Goal: Task Accomplishment & Management: Manage account settings

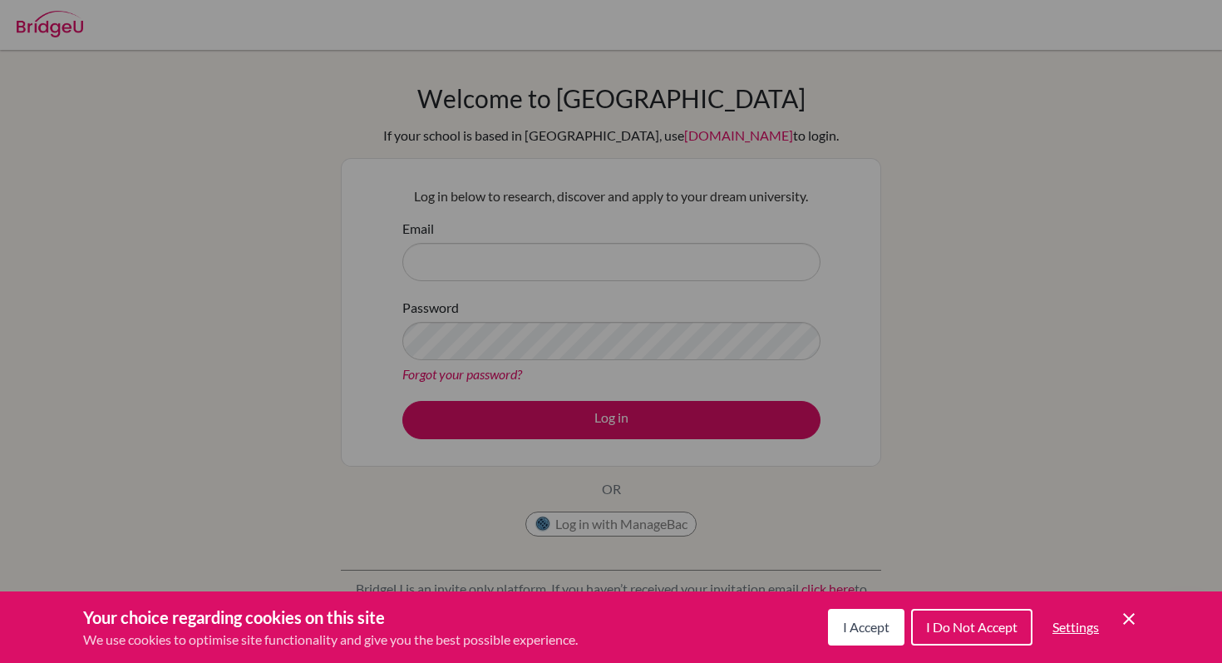
click at [874, 622] on span "I Accept" at bounding box center [866, 627] width 47 height 16
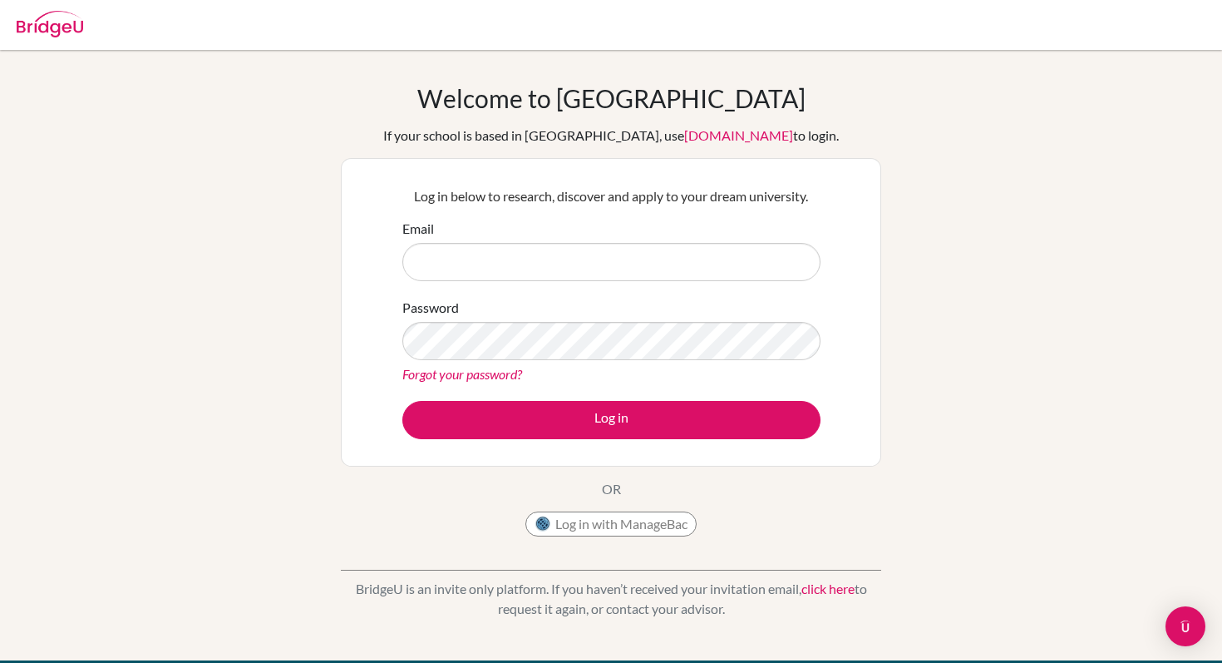
click at [645, 215] on div "Log in below to research, discover and apply to your dream university. Email Pa…" at bounding box center [611, 312] width 439 height 274
click at [645, 264] on input "Email" at bounding box center [611, 262] width 418 height 38
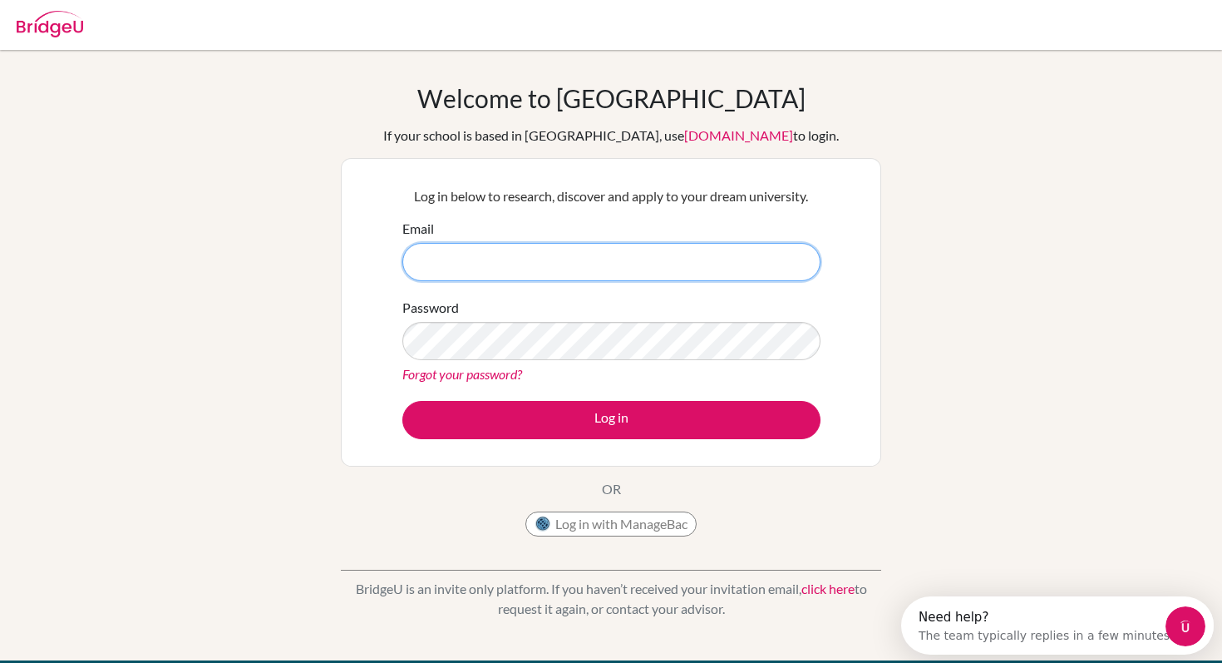
click at [462, 269] on input "Email" at bounding box center [611, 262] width 418 height 38
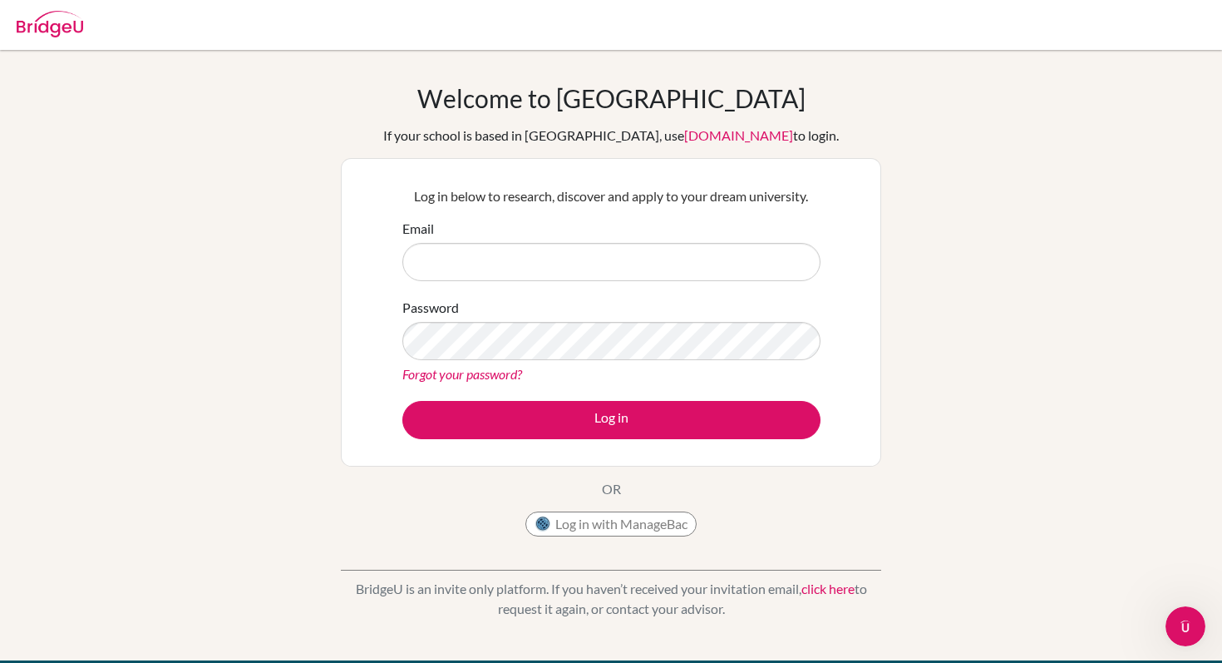
click at [73, 20] on img at bounding box center [50, 24] width 67 height 27
click at [554, 284] on form "Email Password Forgot your password? Log in" at bounding box center [611, 329] width 418 height 220
click at [554, 253] on input "Email" at bounding box center [611, 262] width 418 height 38
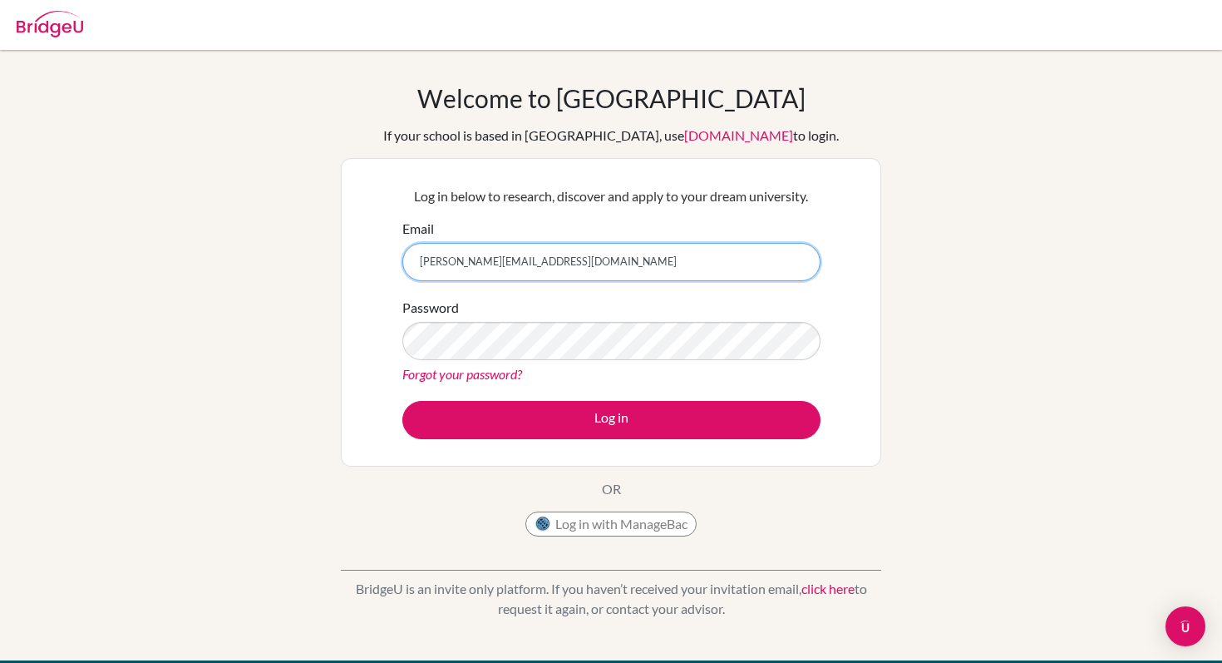
type input "[PERSON_NAME][EMAIL_ADDRESS][DOMAIN_NAME]"
click at [499, 371] on link "Forgot your password?" at bounding box center [462, 374] width 120 height 16
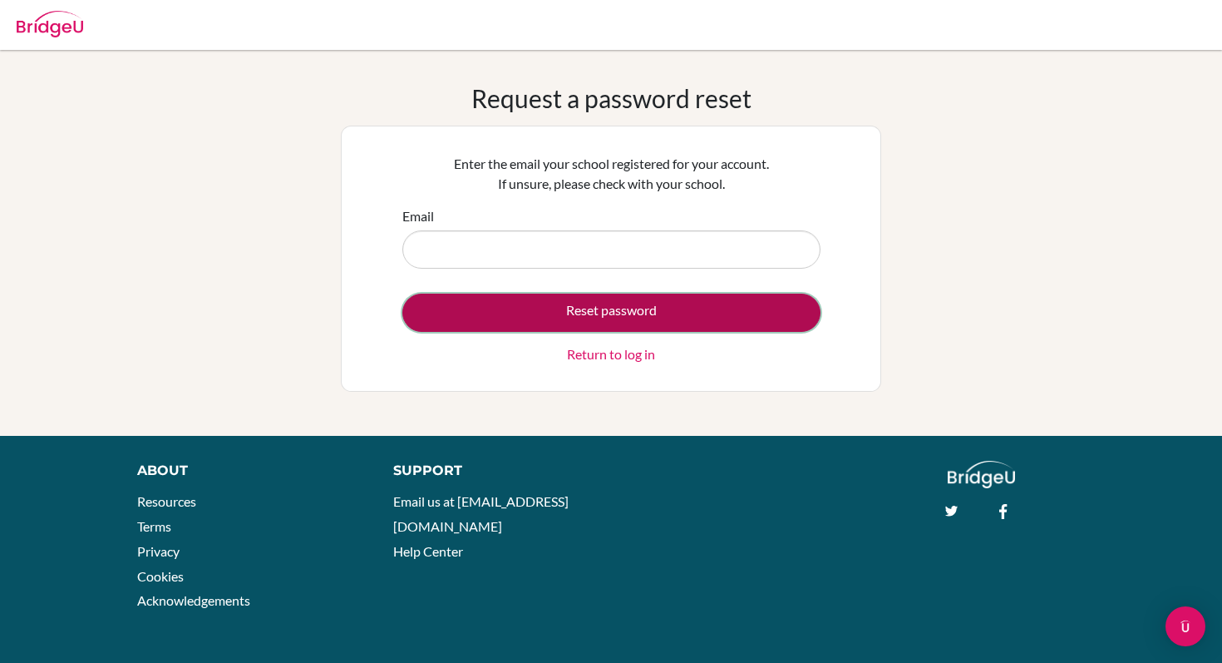
click at [635, 317] on button "Reset password" at bounding box center [611, 313] width 418 height 38
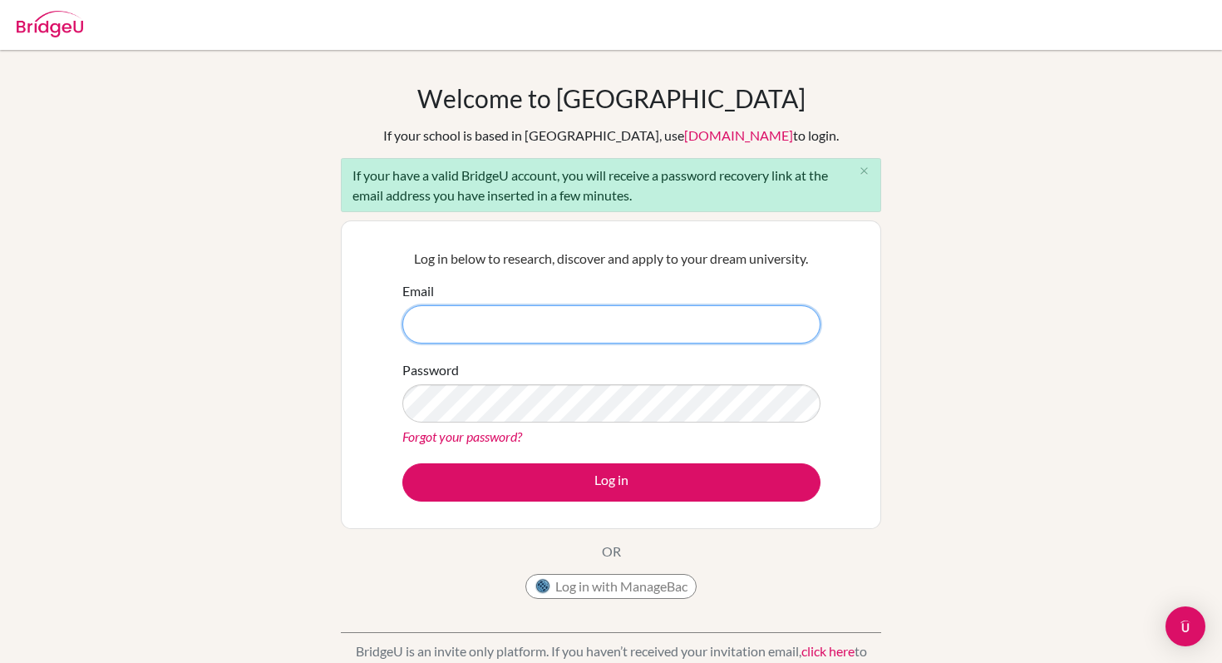
click at [718, 313] on input "Email" at bounding box center [611, 324] width 418 height 38
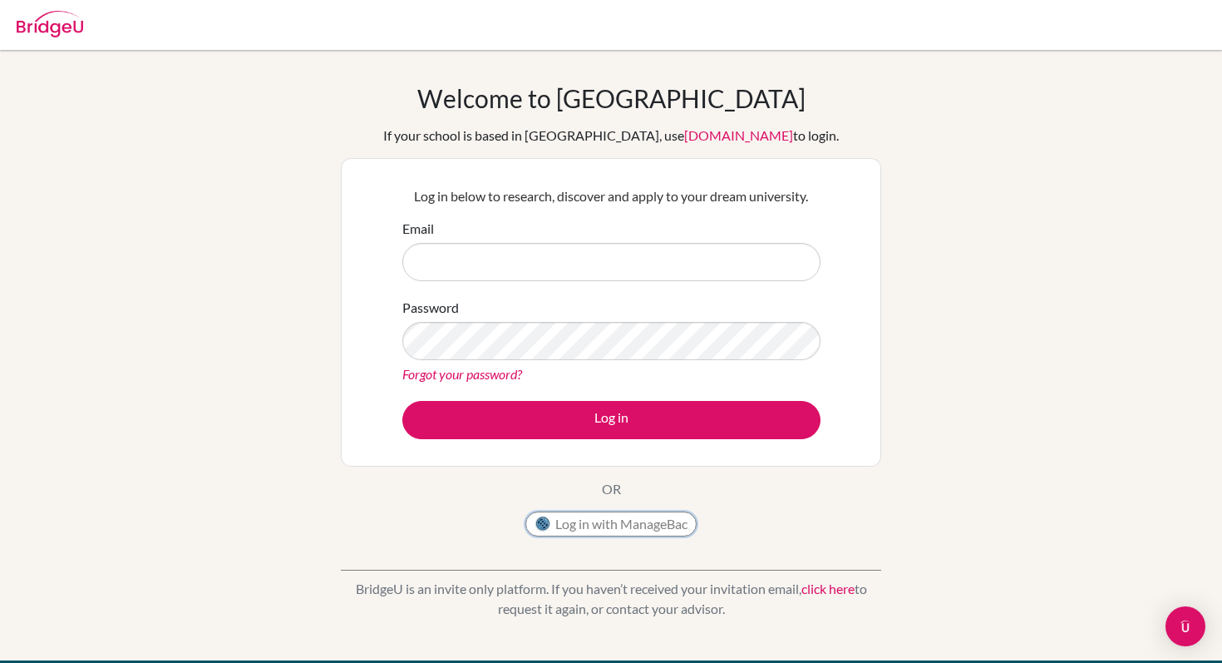
click at [650, 517] on button "Log in with ManageBac" at bounding box center [611, 523] width 171 height 25
